Goal: Information Seeking & Learning: Learn about a topic

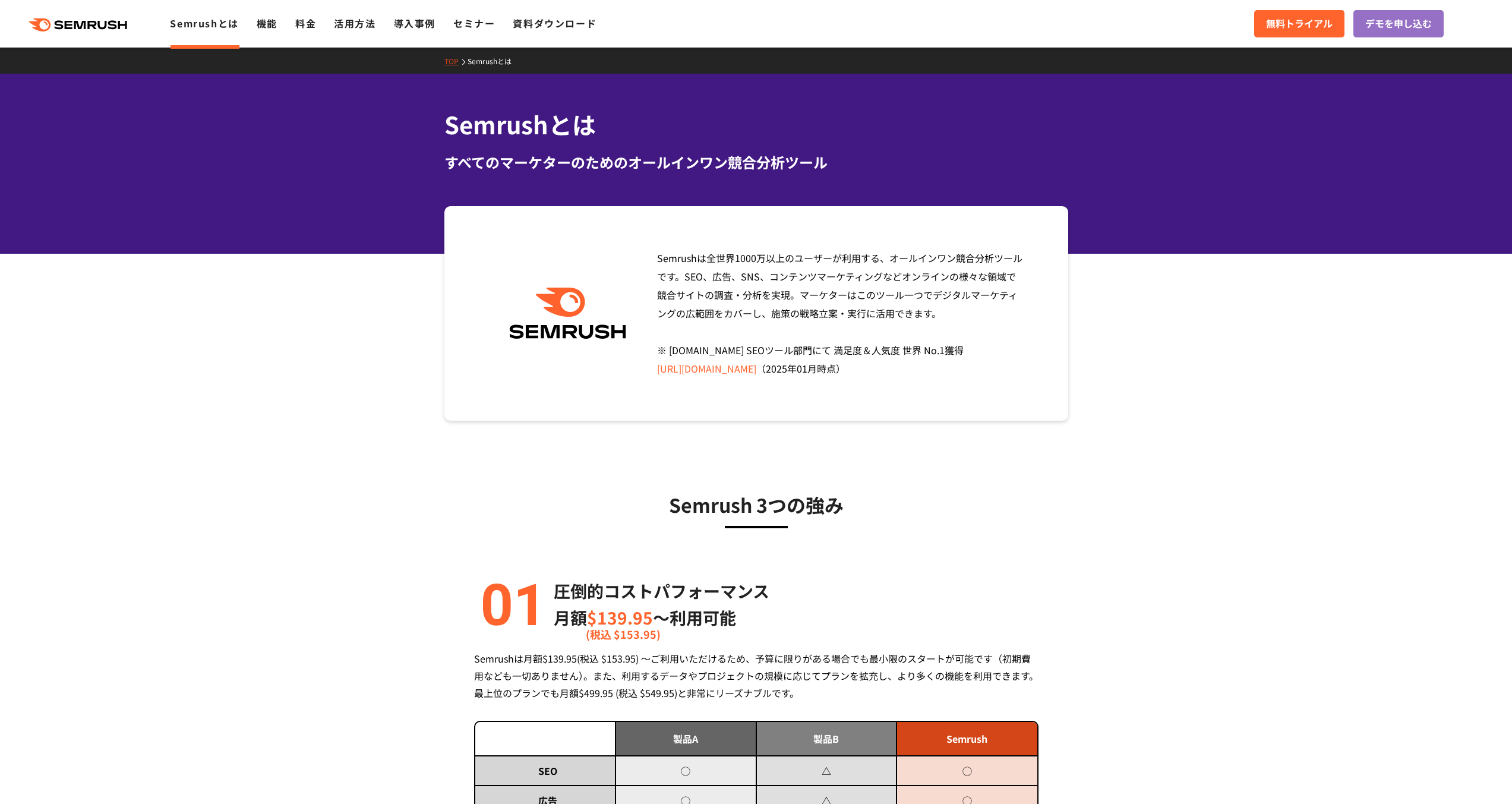
drag, startPoint x: 775, startPoint y: 254, endPoint x: 784, endPoint y: 310, distance: 56.7
click at [784, 310] on span "Semrushは全世界1000万以上のユーザーが利用する、オールインワン競合分析ツールです。SEO、広告、SNS、コンテンツマーケティングなどオンラインの様々…" at bounding box center [840, 313] width 366 height 125
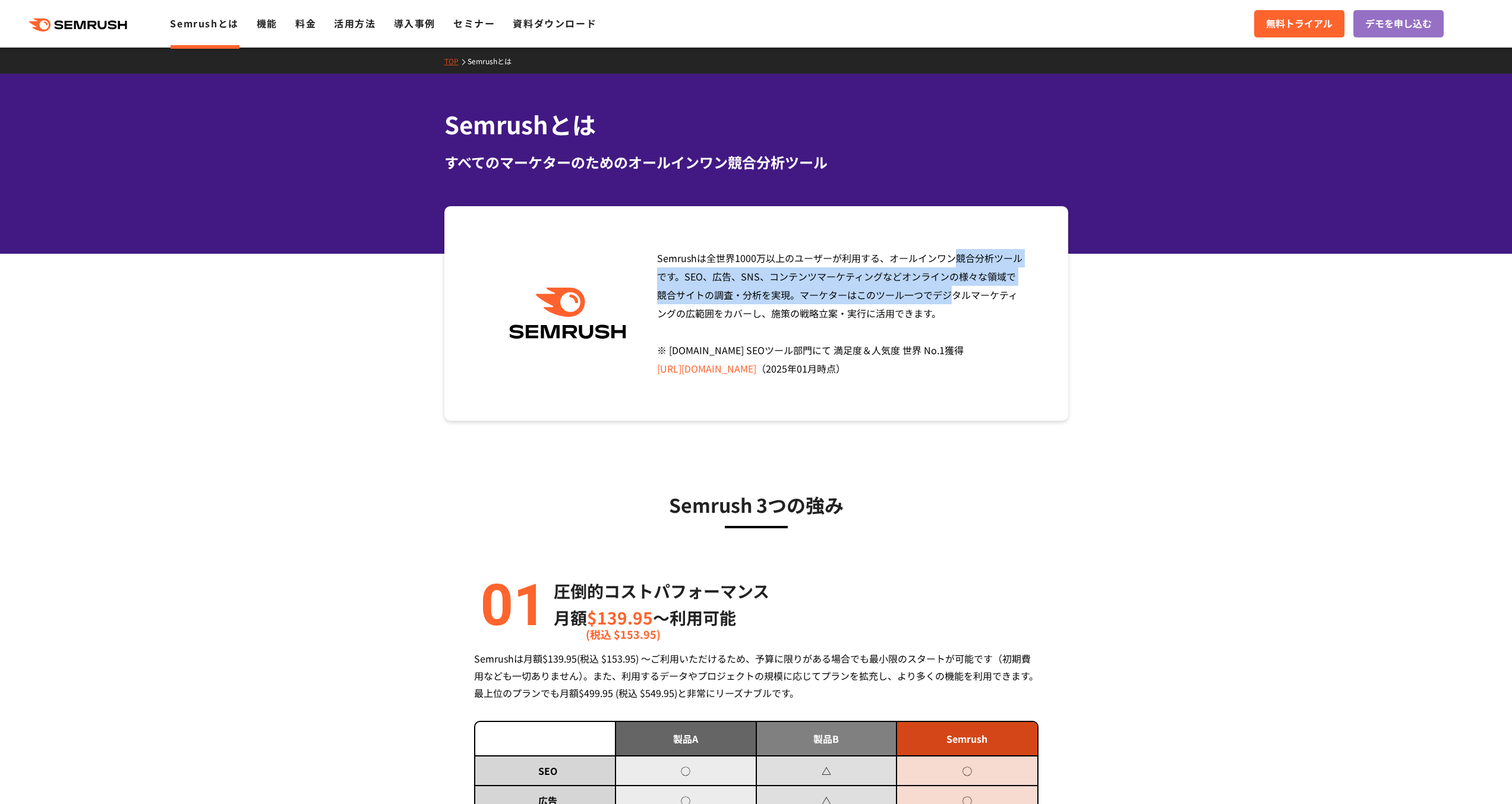
drag, startPoint x: 775, startPoint y: 257, endPoint x: 763, endPoint y: 294, distance: 38.9
click at [763, 294] on span "Semrushは全世界1000万以上のユーザーが利用する、オールインワン競合分析ツールです。SEO、広告、SNS、コンテンツマーケティングなどオンラインの様々…" at bounding box center [840, 313] width 366 height 125
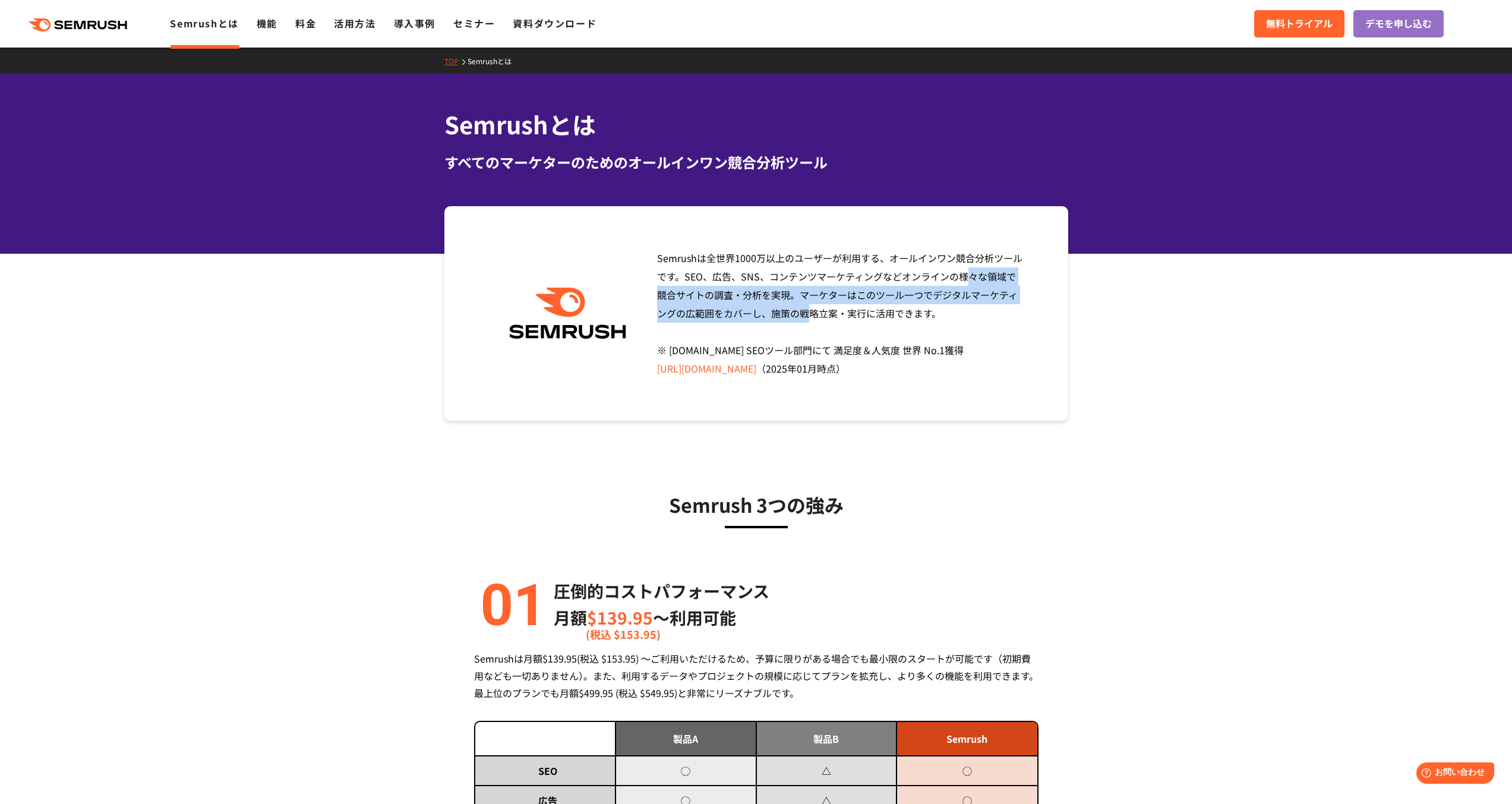
drag, startPoint x: 792, startPoint y: 270, endPoint x: 981, endPoint y: 301, distance: 191.5
click at [981, 301] on span "Semrushは全世界1000万以上のユーザーが利用する、オールインワン競合分析ツールです。SEO、広告、SNS、コンテンツマーケティングなどオンラインの様々…" at bounding box center [840, 313] width 366 height 125
click at [114, 22] on icon at bounding box center [114, 24] width 9 height 9
